Goal: Task Accomplishment & Management: Manage account settings

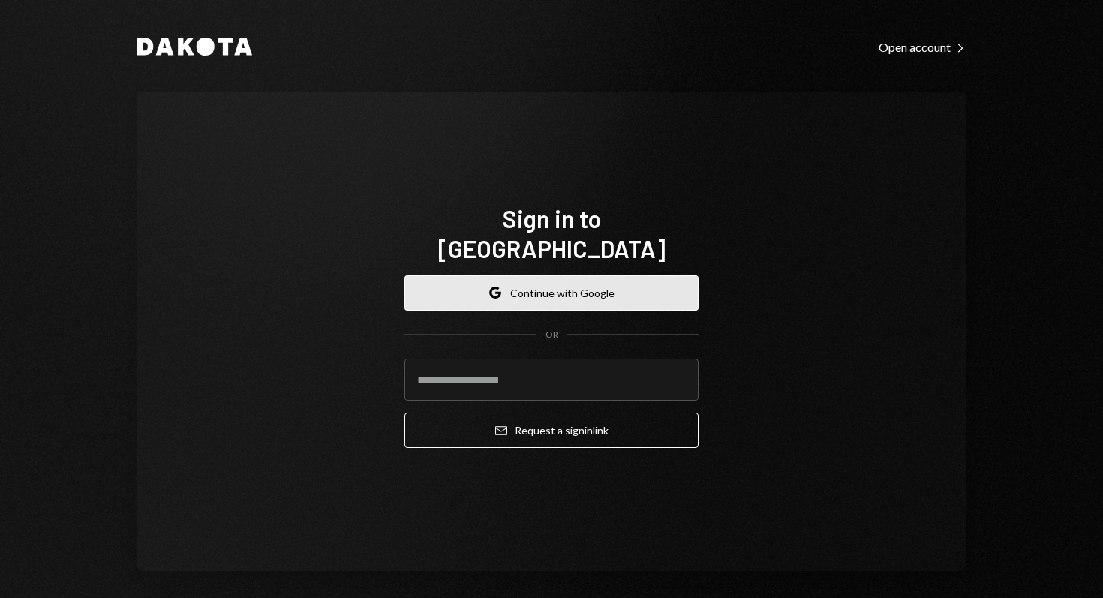
click at [584, 282] on button "Google Continue with Google" at bounding box center [551, 292] width 294 height 35
click at [540, 283] on button "Google Continue with Google" at bounding box center [551, 292] width 294 height 35
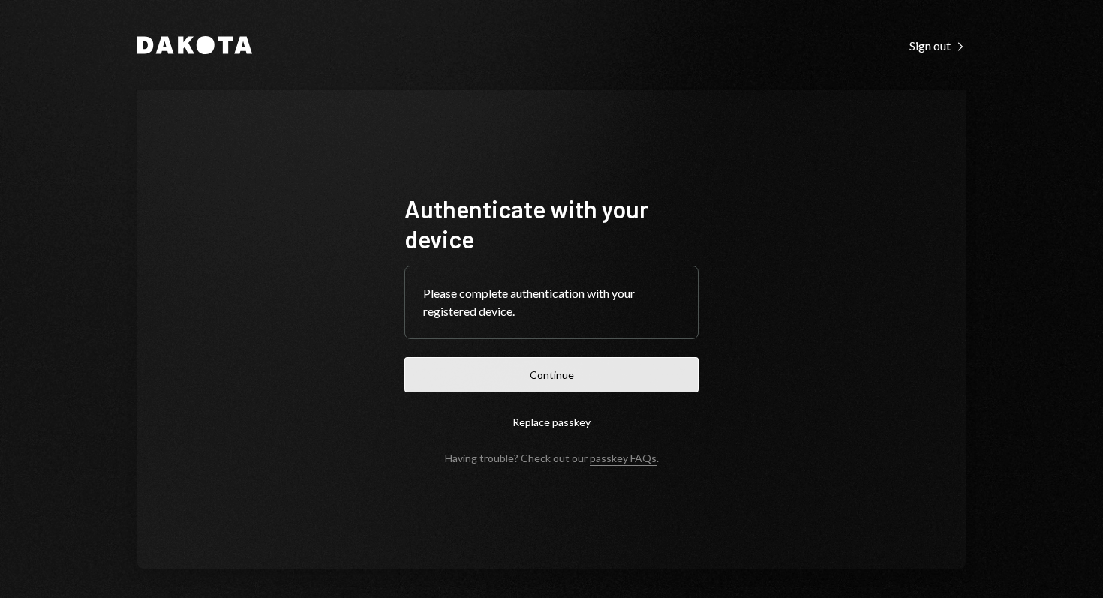
click at [542, 380] on button "Continue" at bounding box center [551, 374] width 294 height 35
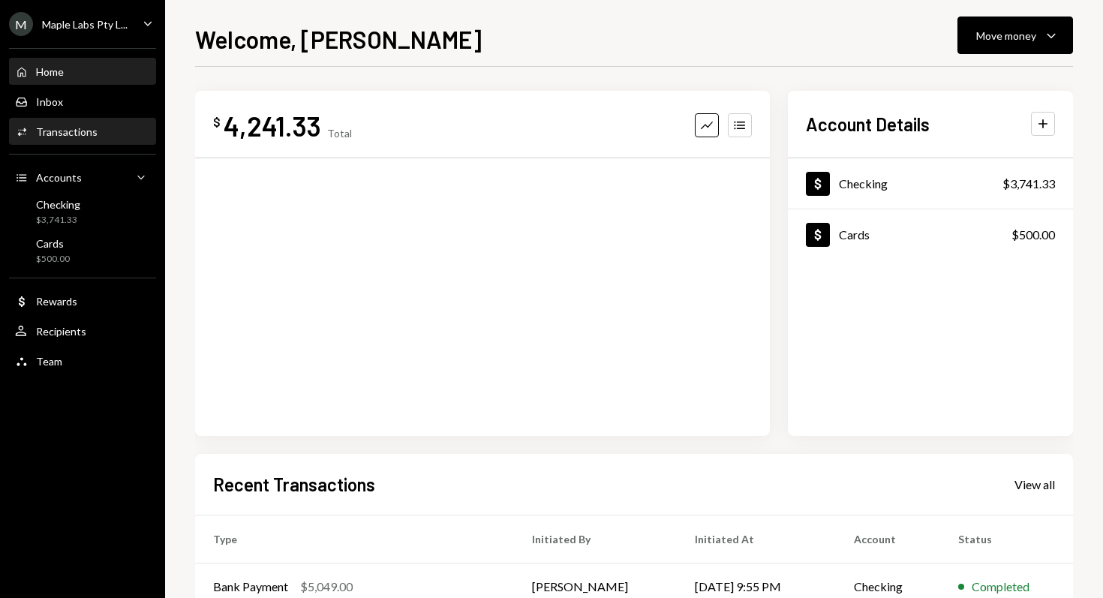
click at [87, 135] on div "Transactions" at bounding box center [67, 131] width 62 height 13
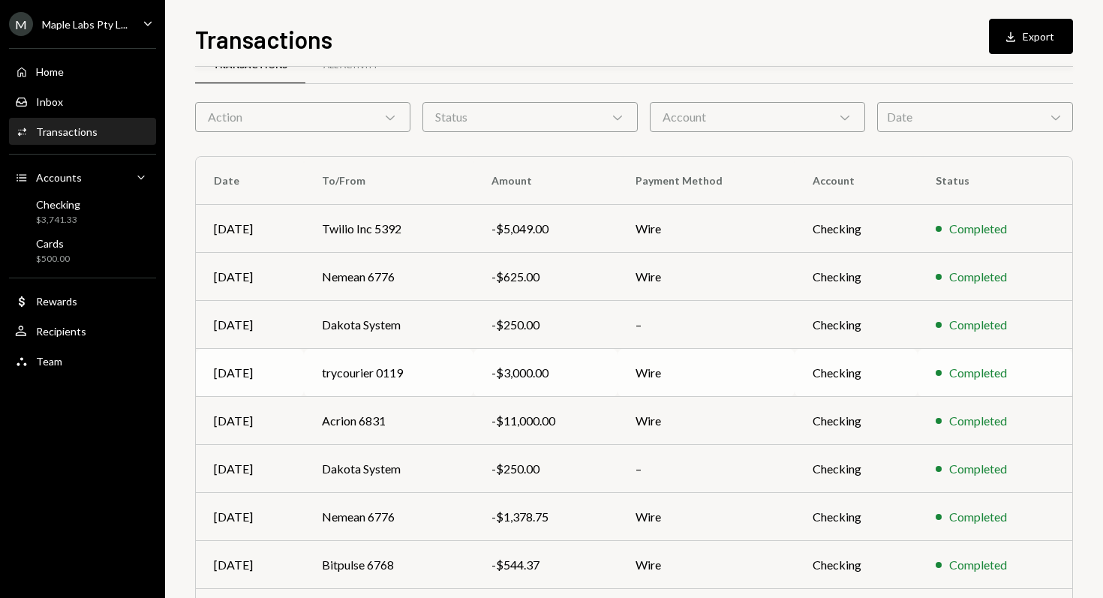
scroll to position [32, 0]
